Goal: Task Accomplishment & Management: Manage account settings

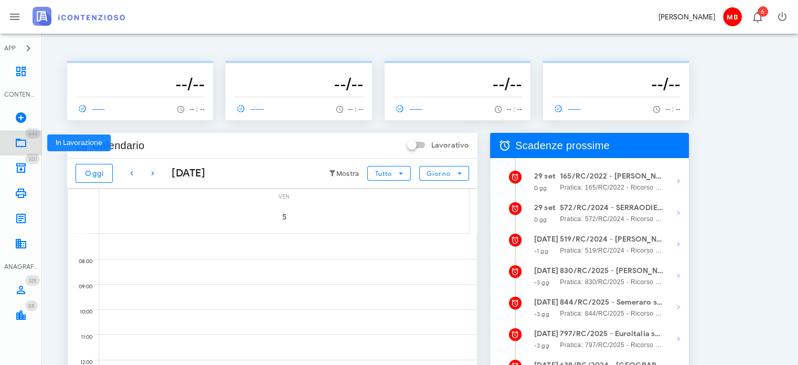
click at [25, 140] on icon at bounding box center [21, 142] width 13 height 13
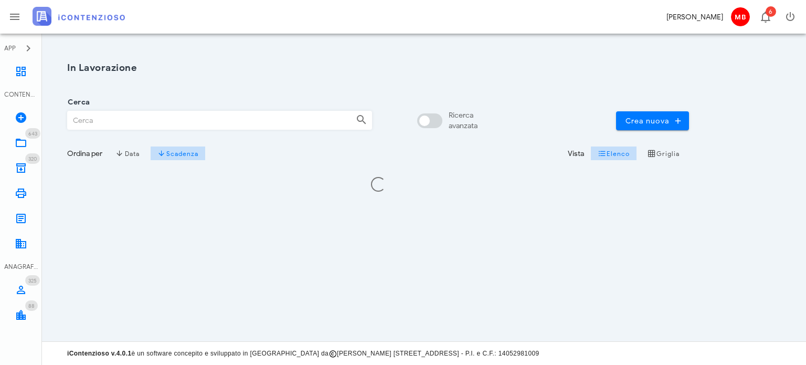
click at [168, 120] on input "Cerca" at bounding box center [208, 120] width 280 height 18
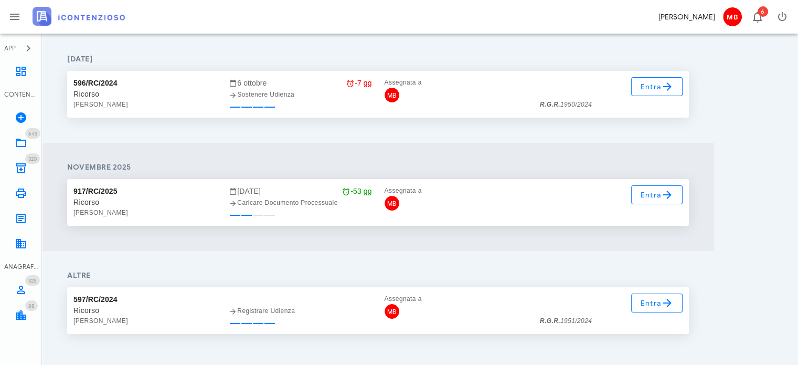
scroll to position [157, 0]
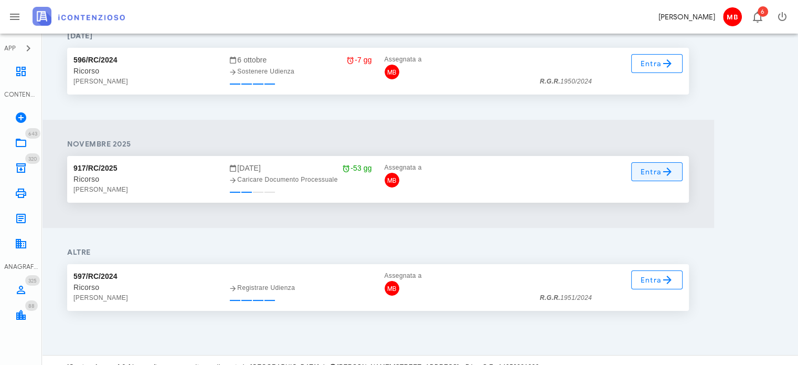
type input "colletti"
click at [653, 176] on span "Entra" at bounding box center [657, 171] width 34 height 13
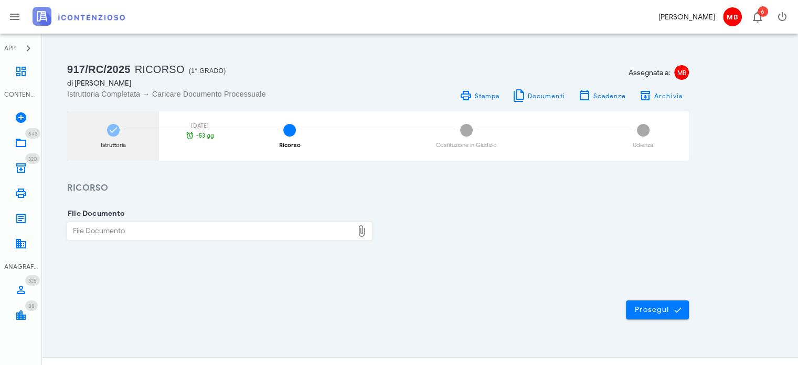
click at [118, 132] on icon at bounding box center [113, 130] width 10 height 10
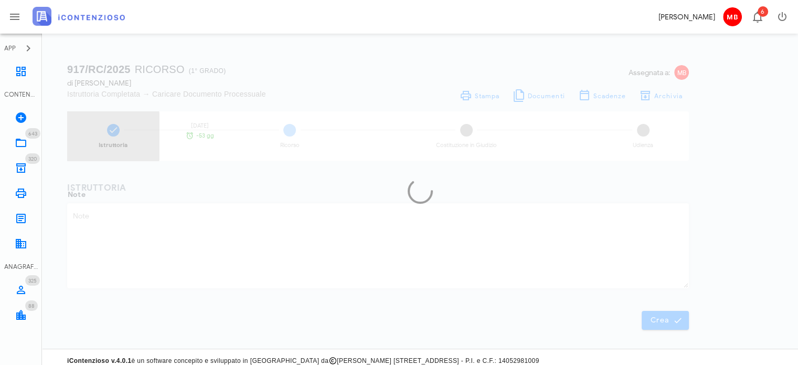
type textarea "Intimazione 29120259010749817000 not. pec [DATE]"
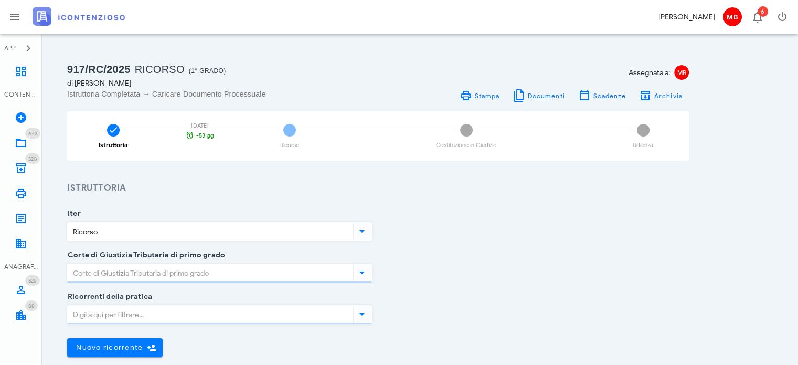
type input "[GEOGRAPHIC_DATA]"
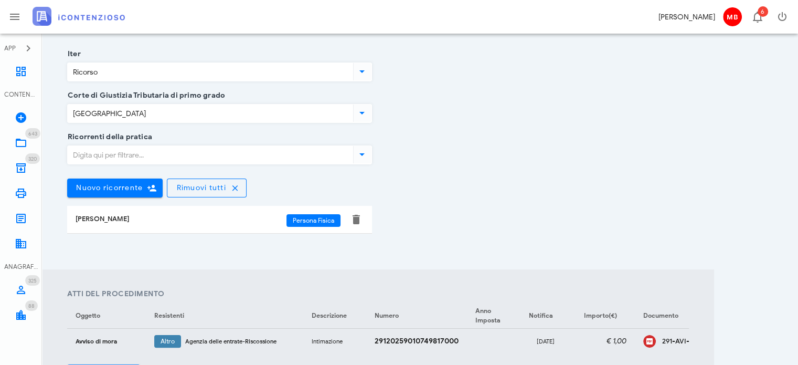
scroll to position [157, 0]
